Goal: Task Accomplishment & Management: Use online tool/utility

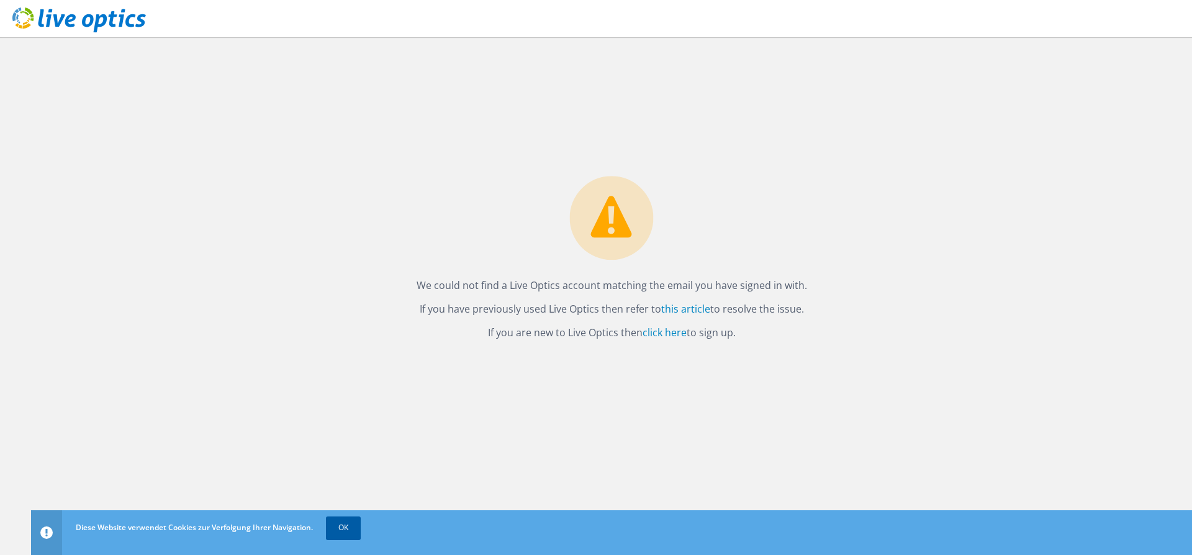
click at [343, 523] on link "OK" at bounding box center [343, 527] width 35 height 22
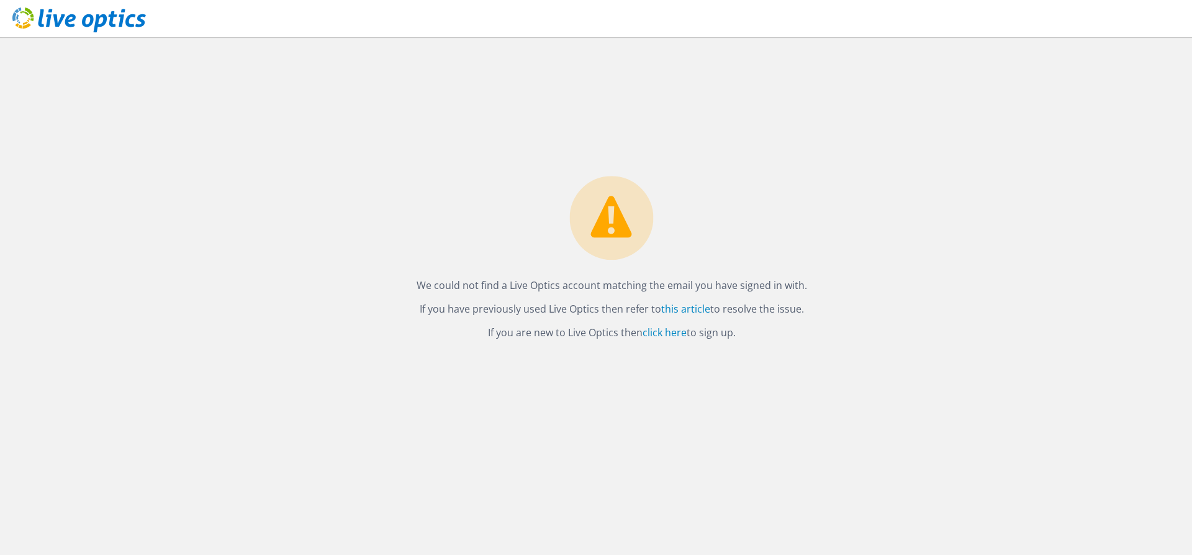
click at [633, 242] on circle at bounding box center [612, 218] width 84 height 84
drag, startPoint x: 405, startPoint y: 287, endPoint x: 740, endPoint y: 336, distance: 338.3
click at [740, 336] on div "We could not find a Live Optics account matching the email you have signed in w…" at bounding box center [611, 295] width 1161 height 517
click at [662, 292] on p "We could not find a Live Optics account matching the email you have signed in w…" at bounding box center [612, 284] width 391 height 17
click at [664, 334] on link "click here" at bounding box center [665, 332] width 44 height 14
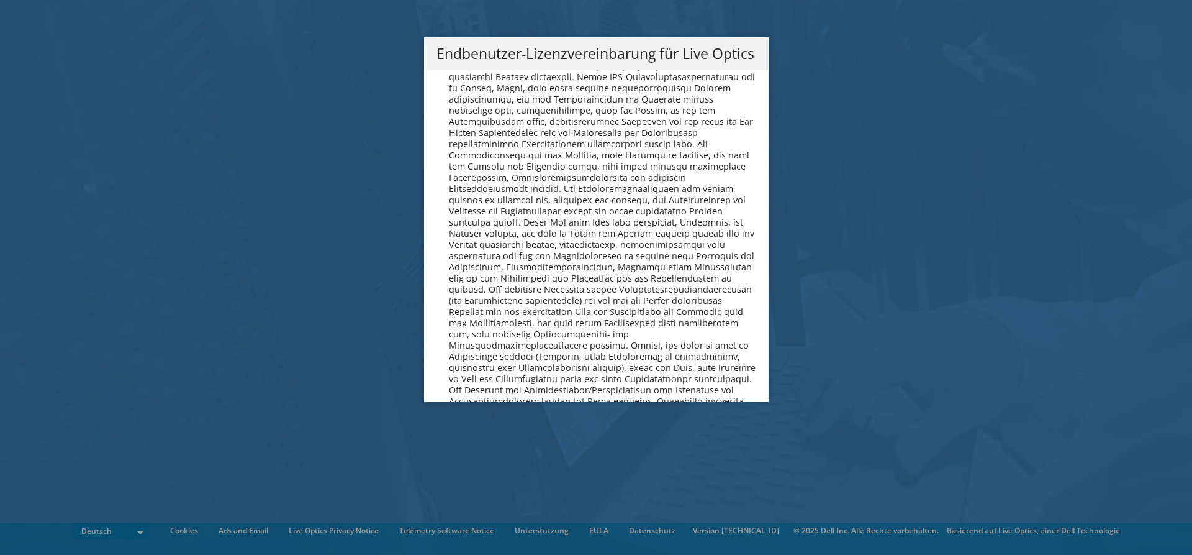
scroll to position [5881, 0]
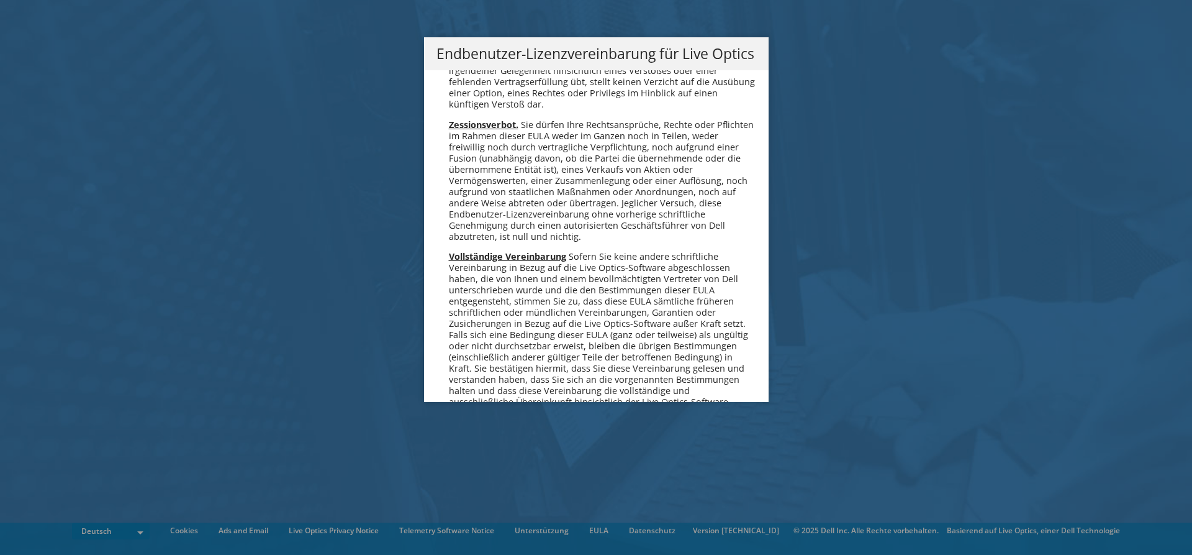
click at [493, 484] on link "Ich stimme zu" at bounding box center [488, 499] width 102 height 30
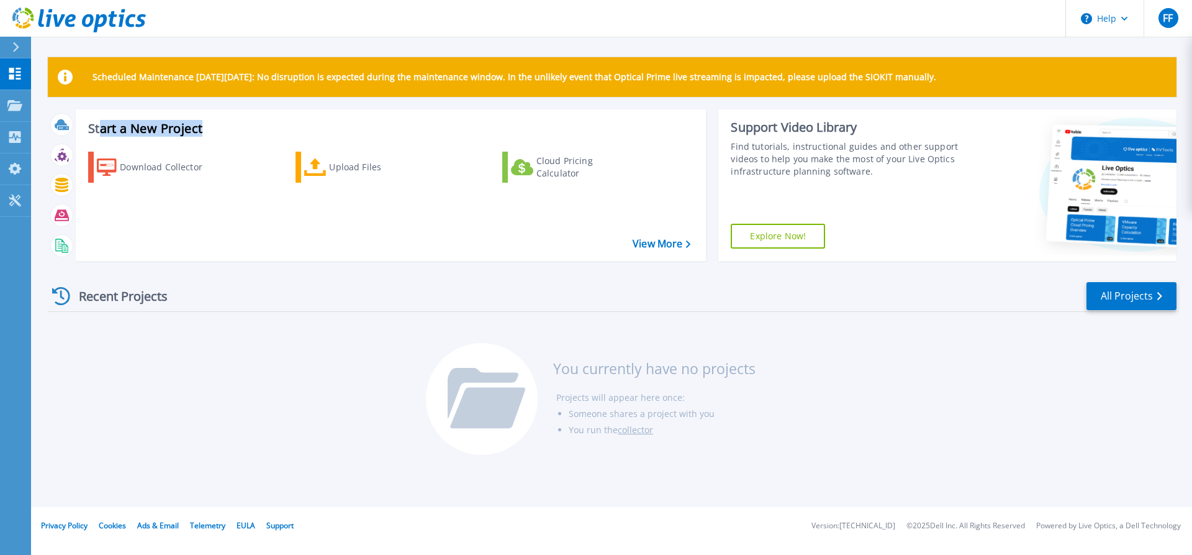
drag, startPoint x: 215, startPoint y: 124, endPoint x: 101, endPoint y: 125, distance: 114.3
click at [101, 125] on h3 "Start a New Project" at bounding box center [389, 129] width 602 height 14
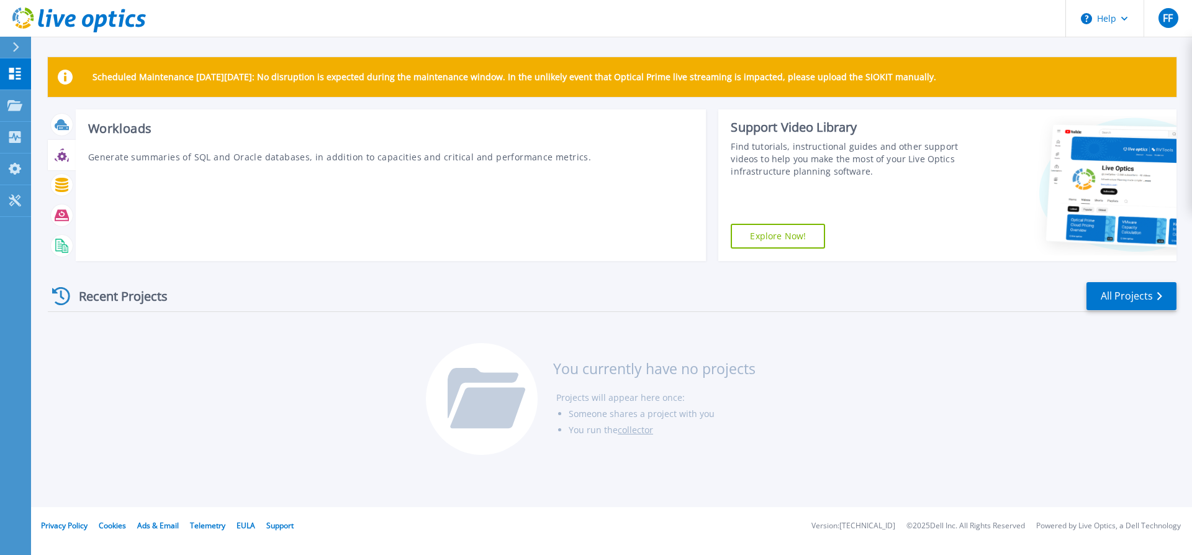
click at [60, 155] on icon at bounding box center [61, 156] width 9 height 9
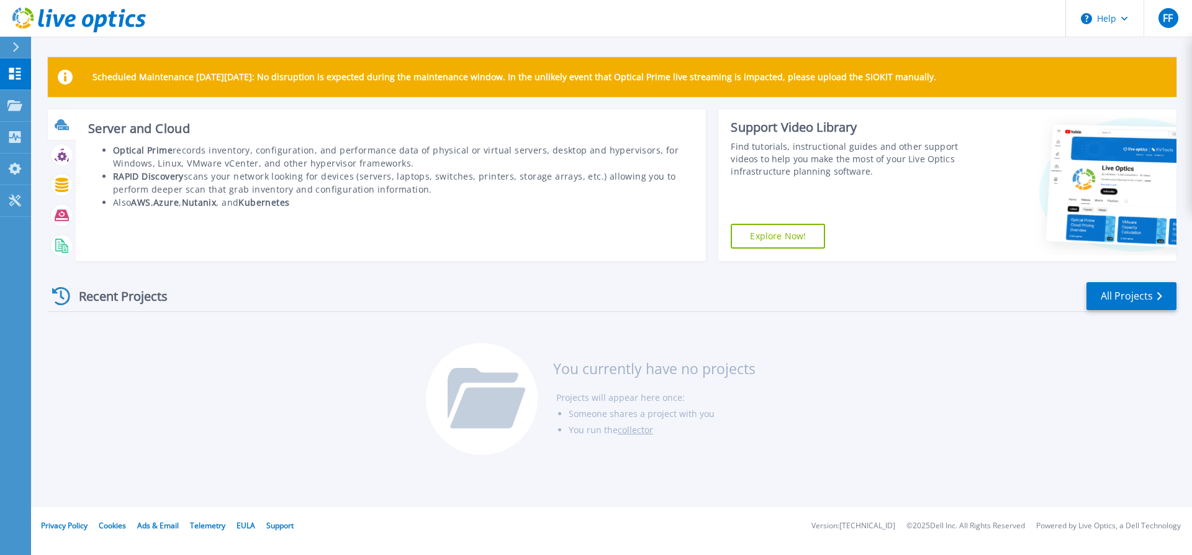
click at [58, 124] on icon at bounding box center [61, 123] width 12 height 9
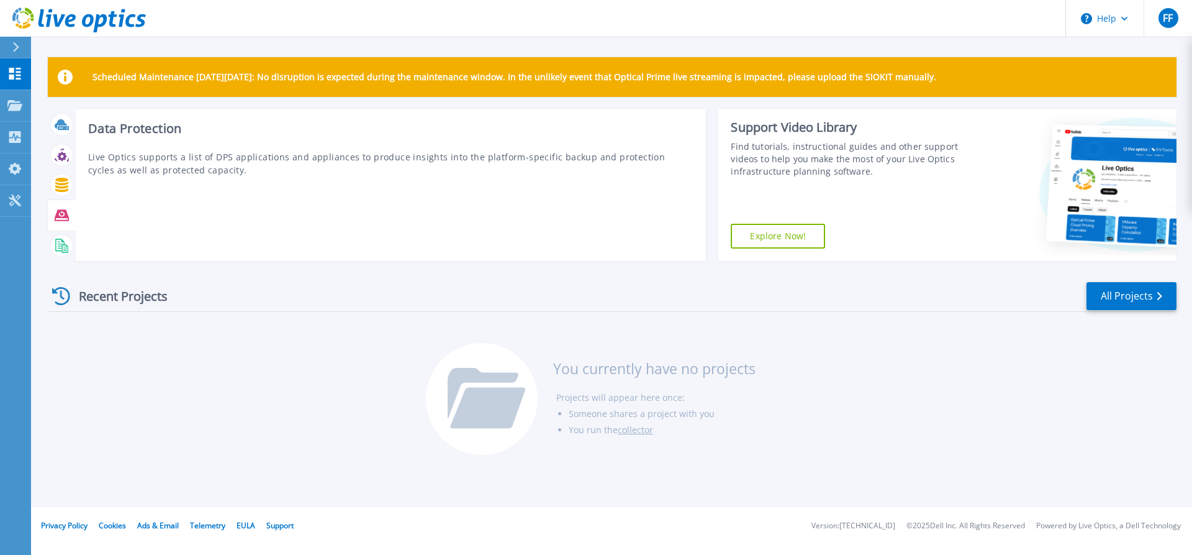
click at [61, 214] on icon at bounding box center [62, 215] width 14 height 11
click at [62, 176] on div at bounding box center [62, 185] width 22 height 22
click at [61, 161] on icon at bounding box center [62, 155] width 14 height 14
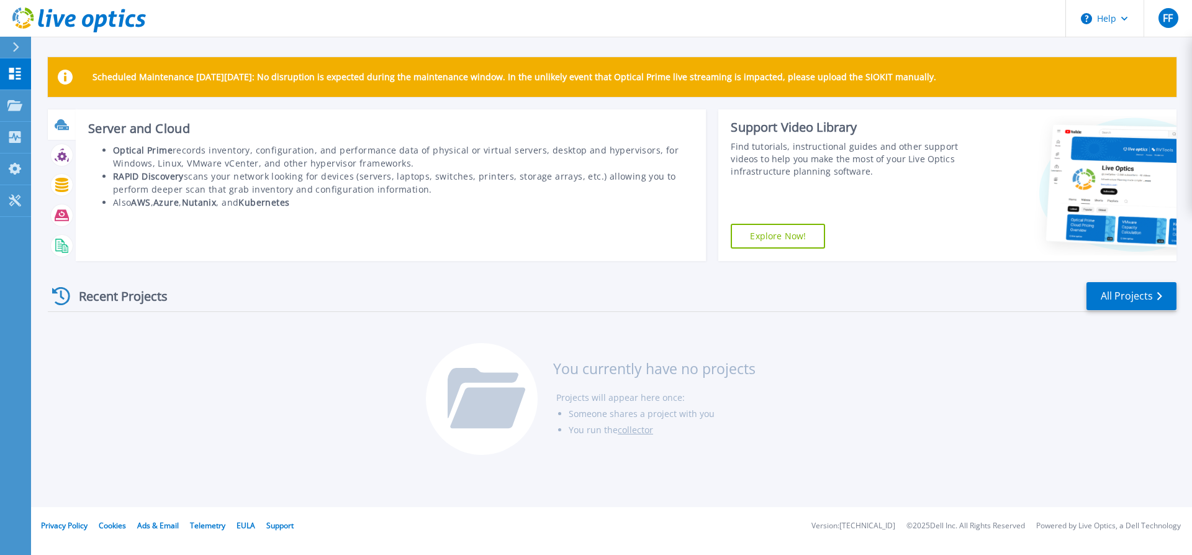
click at [61, 129] on icon at bounding box center [63, 128] width 11 height 4
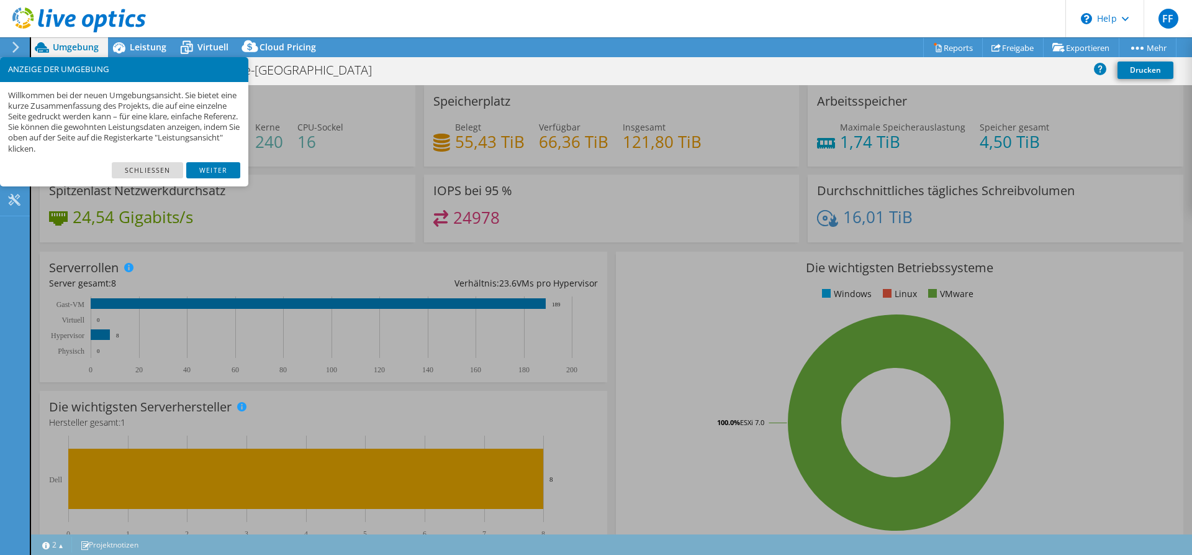
select select "USD"
click at [170, 175] on link "Schließen" at bounding box center [147, 170] width 71 height 16
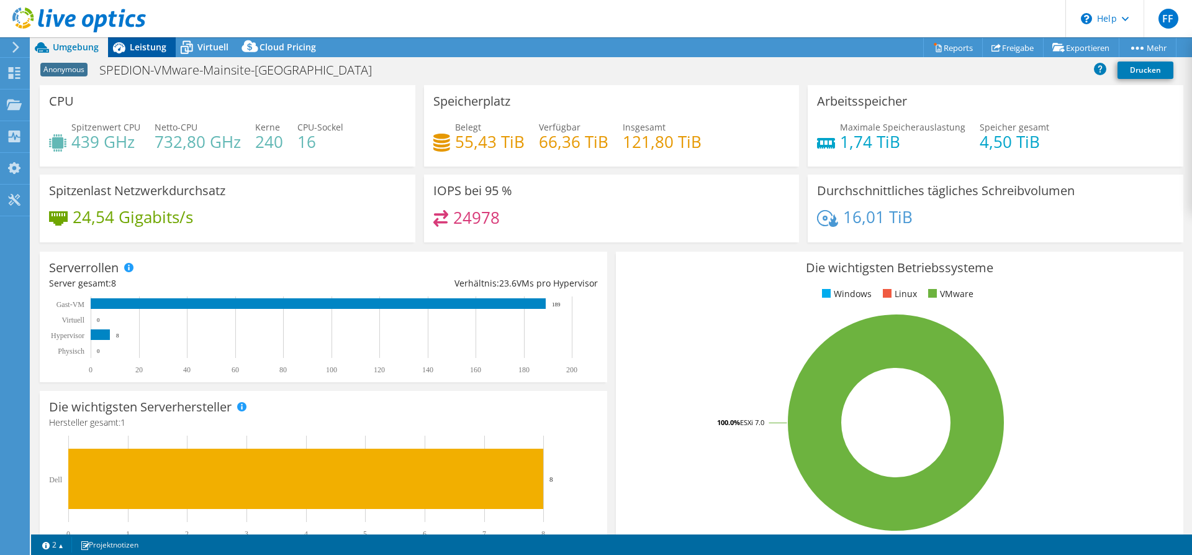
click at [134, 53] on div "Leistung" at bounding box center [142, 47] width 68 height 20
